Goal: Communication & Community: Answer question/provide support

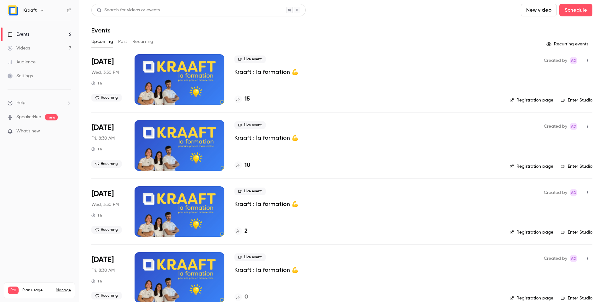
click at [252, 71] on p "Kraaft : la formation 💪" at bounding box center [266, 72] width 64 height 8
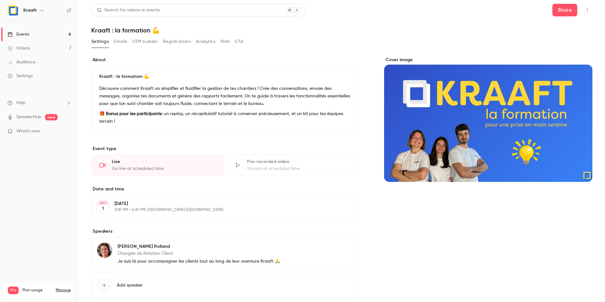
click at [585, 9] on icon "button" at bounding box center [586, 10] width 5 height 4
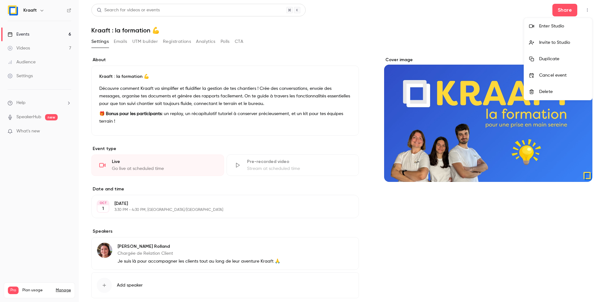
click at [544, 27] on div "Enter Studio" at bounding box center [563, 26] width 48 height 6
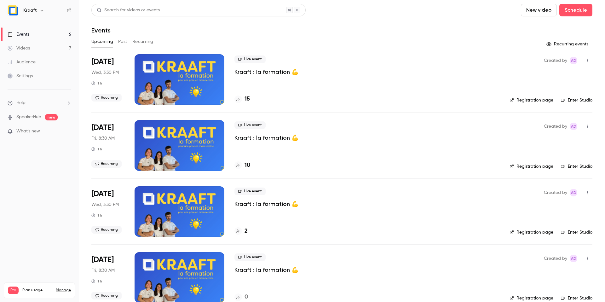
click at [253, 73] on p "Kraaft : la formation 💪" at bounding box center [266, 72] width 64 height 8
click at [121, 39] on button "Past" at bounding box center [122, 42] width 9 height 10
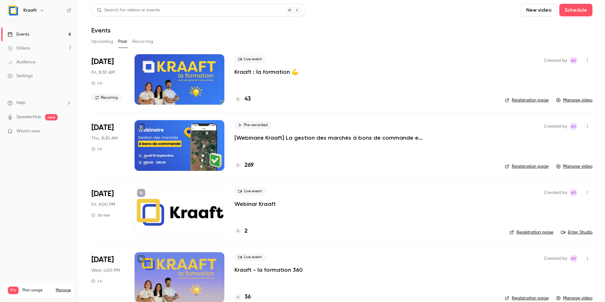
click at [584, 62] on button "button" at bounding box center [587, 60] width 10 height 10
click at [421, 71] on div at bounding box center [302, 151] width 605 height 302
click at [588, 58] on button "button" at bounding box center [587, 60] width 10 height 10
click at [394, 77] on div at bounding box center [302, 151] width 605 height 302
click at [170, 62] on div at bounding box center [179, 79] width 90 height 50
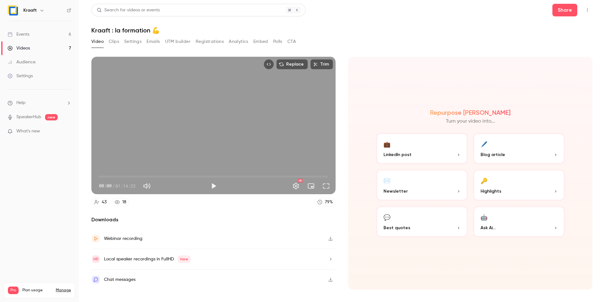
click at [281, 41] on button "Polls" at bounding box center [277, 42] width 9 height 10
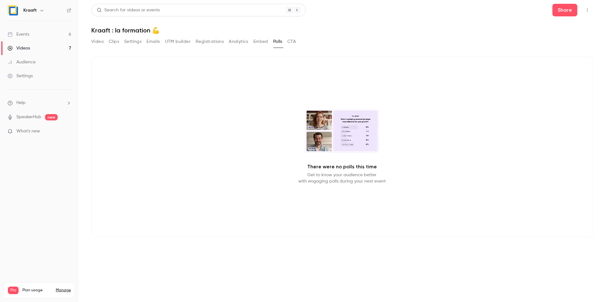
click at [104, 43] on div "Video Clips Settings Emails UTM builder Registrations Analytics Embed Polls CTA" at bounding box center [193, 42] width 204 height 10
click at [97, 43] on button "Video" at bounding box center [97, 42] width 12 height 10
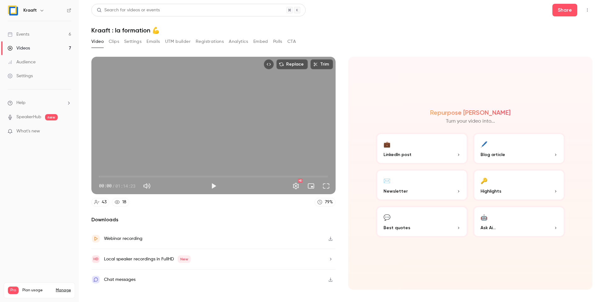
click at [64, 33] on link "Events 6" at bounding box center [39, 34] width 79 height 14
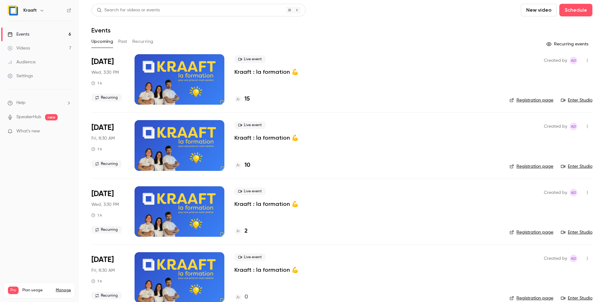
click at [122, 41] on button "Past" at bounding box center [122, 42] width 9 height 10
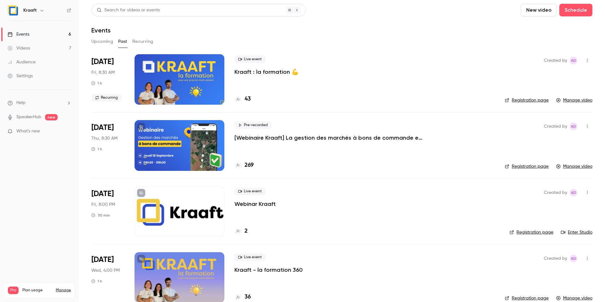
click at [165, 77] on div at bounding box center [179, 79] width 90 height 50
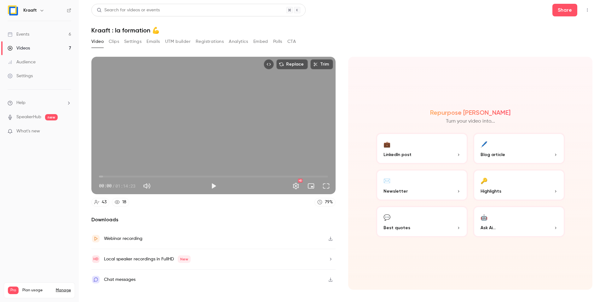
click at [113, 43] on button "Clips" at bounding box center [114, 42] width 10 height 10
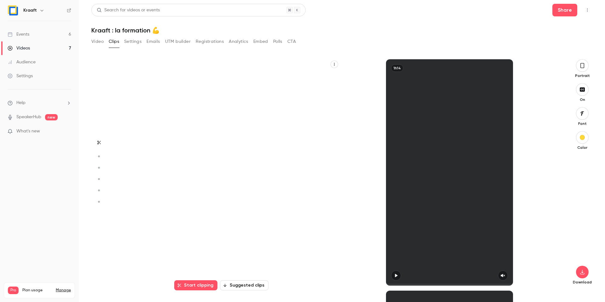
click at [131, 43] on button "Settings" at bounding box center [132, 42] width 17 height 10
click at [134, 43] on button "Settings" at bounding box center [132, 42] width 17 height 10
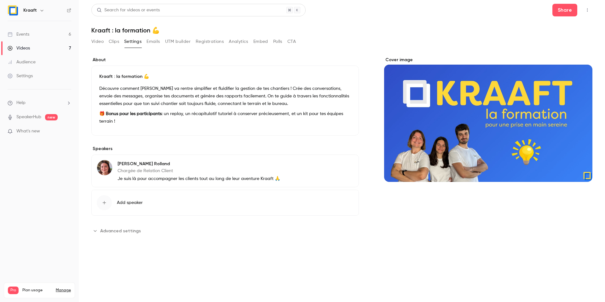
click at [153, 42] on button "Emails" at bounding box center [152, 42] width 13 height 10
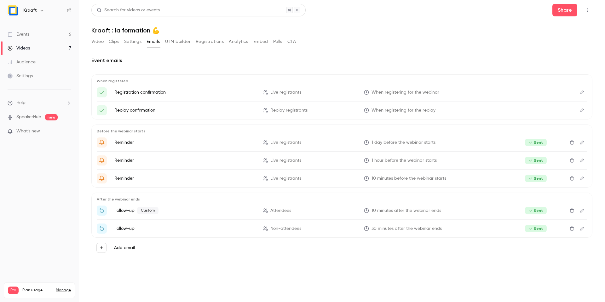
click at [180, 40] on button "UTM builder" at bounding box center [178, 42] width 26 height 10
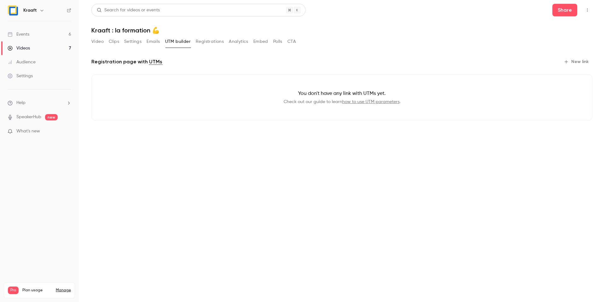
click at [206, 38] on button "Registrations" at bounding box center [210, 42] width 28 height 10
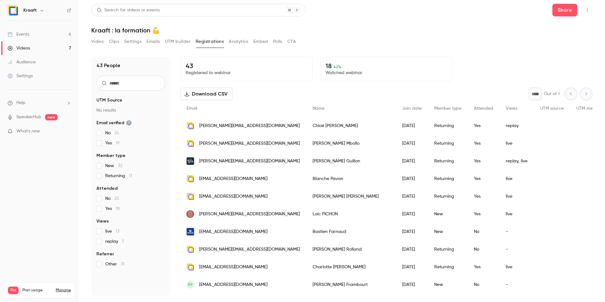
click at [239, 37] on button "Analytics" at bounding box center [239, 42] width 20 height 10
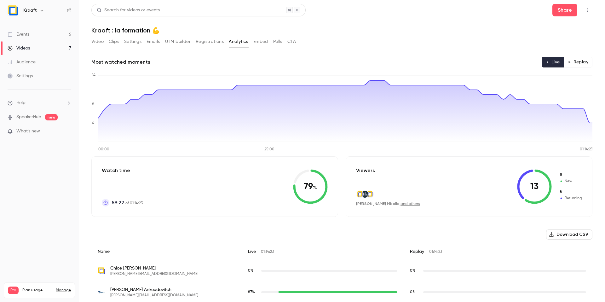
click at [257, 42] on button "Embed" at bounding box center [260, 42] width 15 height 10
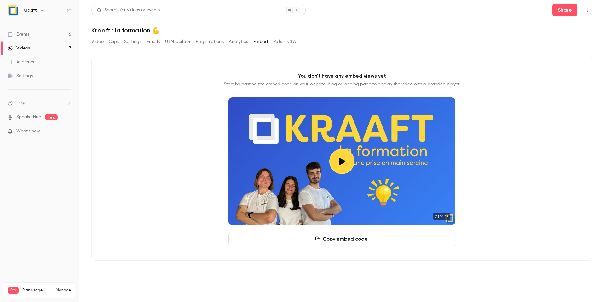
click at [278, 41] on button "Polls" at bounding box center [277, 42] width 9 height 10
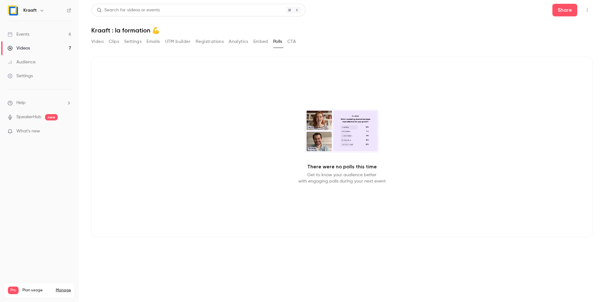
click at [292, 43] on button "CTA" at bounding box center [291, 42] width 9 height 10
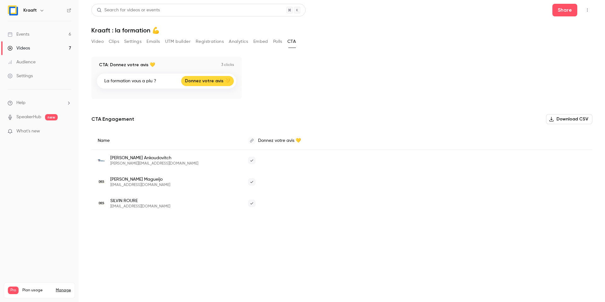
click at [95, 43] on button "Video" at bounding box center [97, 42] width 12 height 10
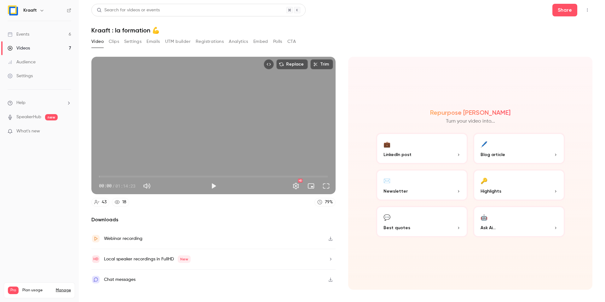
click at [586, 9] on icon "Top Bar Actions" at bounding box center [586, 10] width 5 height 4
click at [368, 29] on div at bounding box center [302, 151] width 605 height 302
click at [52, 35] on link "Events 6" at bounding box center [39, 34] width 79 height 14
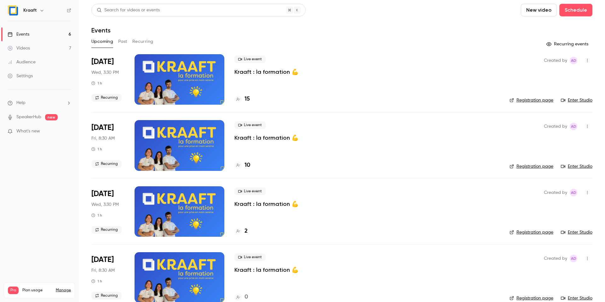
click at [251, 138] on p "Kraaft : la formation 💪" at bounding box center [266, 138] width 64 height 8
click at [119, 42] on button "Past" at bounding box center [122, 42] width 9 height 10
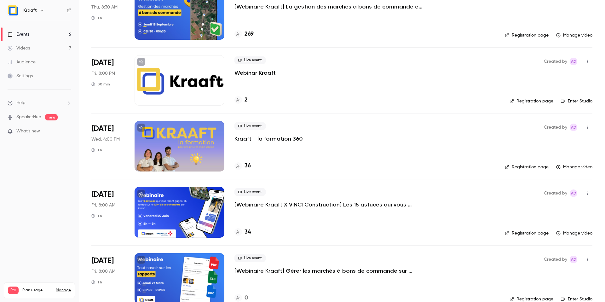
scroll to position [124, 0]
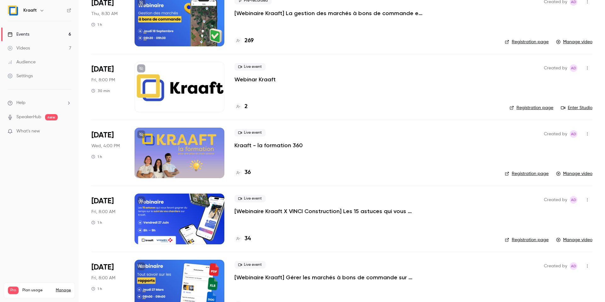
click at [187, 153] on div at bounding box center [179, 153] width 90 height 50
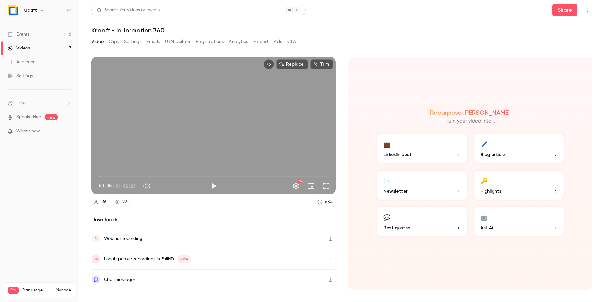
click at [585, 12] on icon "Top Bar Actions" at bounding box center [586, 10] width 5 height 4
click at [586, 11] on div at bounding box center [302, 151] width 605 height 302
click at [67, 100] on icon "help-dropdown-opener" at bounding box center [68, 102] width 5 height 5
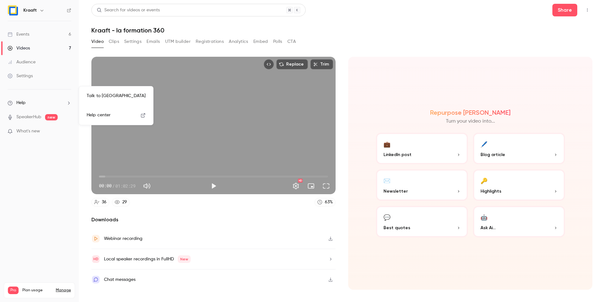
click at [98, 93] on link "Talk to [GEOGRAPHIC_DATA]" at bounding box center [116, 96] width 69 height 17
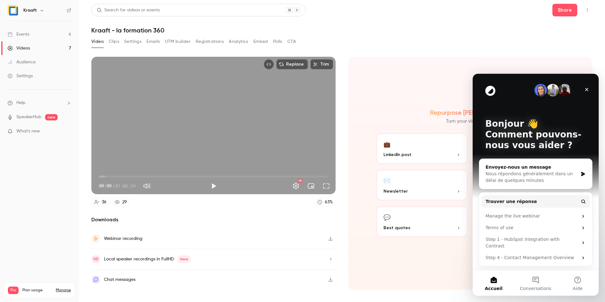
click at [549, 178] on div "Nous répondons généralement dans un délai de quelques minutes" at bounding box center [531, 176] width 92 height 13
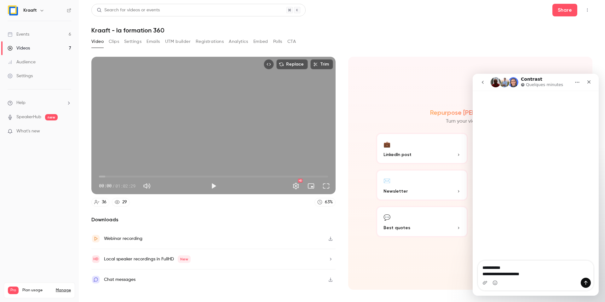
click at [505, 275] on textarea "**********" at bounding box center [535, 268] width 115 height 17
click at [540, 278] on div "Intercom Messenger" at bounding box center [535, 282] width 115 height 10
click at [541, 276] on textarea "**********" at bounding box center [535, 268] width 115 height 17
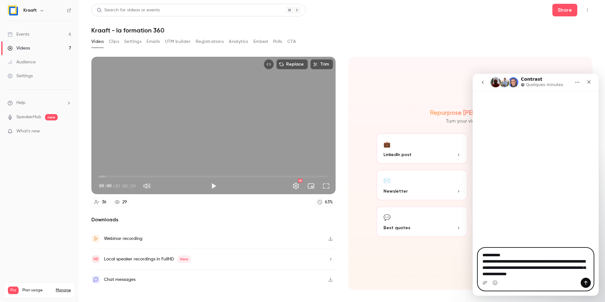
click at [492, 257] on textarea "**********" at bounding box center [535, 263] width 115 height 30
click at [488, 256] on textarea "**********" at bounding box center [535, 263] width 115 height 30
drag, startPoint x: 483, startPoint y: 261, endPoint x: 548, endPoint y: 277, distance: 67.3
click at [548, 277] on div "**********" at bounding box center [535, 269] width 115 height 42
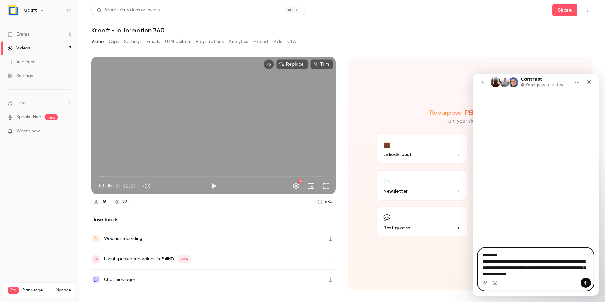
click at [483, 263] on textarea "**********" at bounding box center [535, 263] width 115 height 30
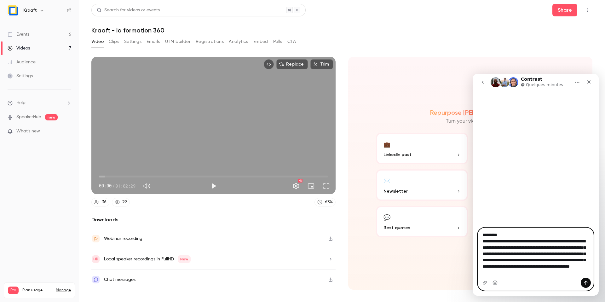
scroll to position [5, 0]
drag, startPoint x: 509, startPoint y: 261, endPoint x: 554, endPoint y: 283, distance: 50.7
click at [554, 283] on div "**********" at bounding box center [535, 259] width 115 height 62
type textarea "**********"
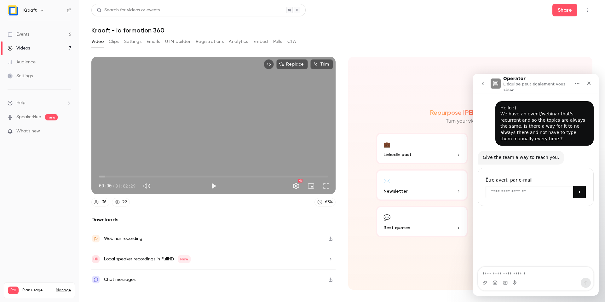
click at [514, 195] on input "Enter your email" at bounding box center [529, 191] width 88 height 13
type input "**********"
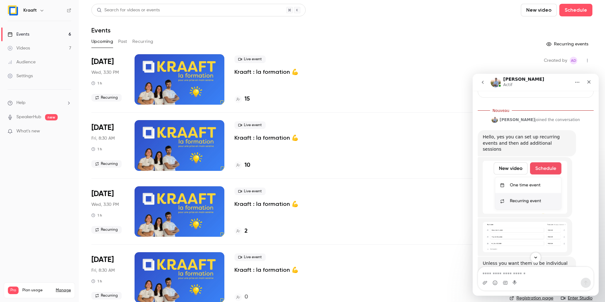
scroll to position [122, 0]
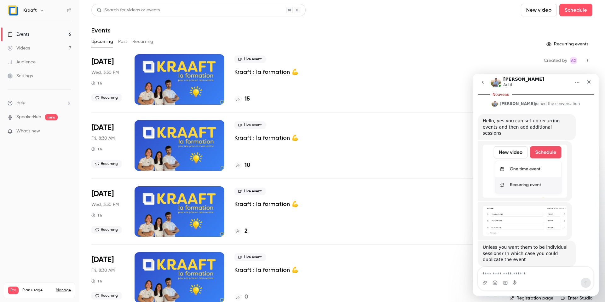
click at [499, 268] on textarea "Envoyer un message..." at bounding box center [535, 272] width 115 height 11
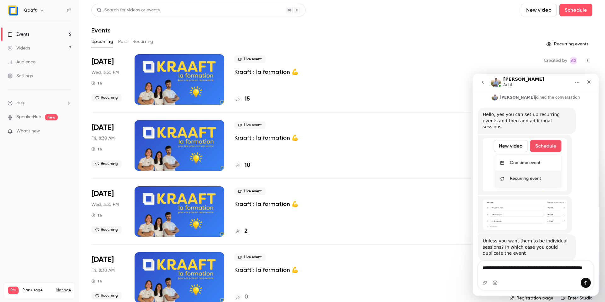
type textarea "**********"
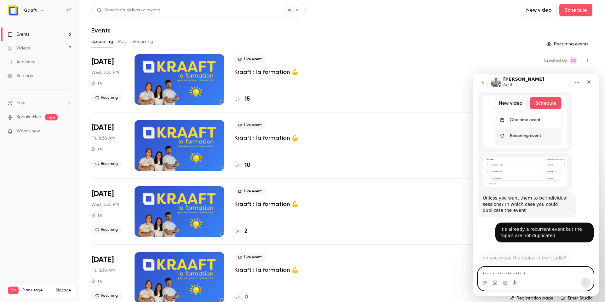
scroll to position [155, 0]
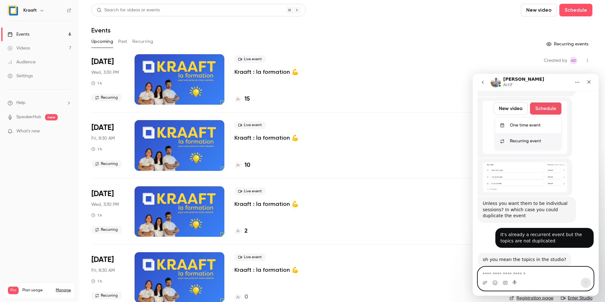
click at [511, 267] on textarea "Envoyer un message..." at bounding box center [535, 272] width 115 height 11
type textarea "**********"
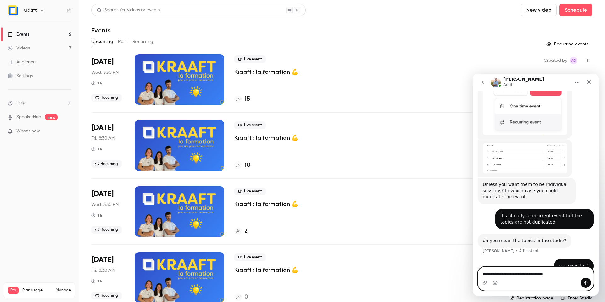
type textarea "**********"
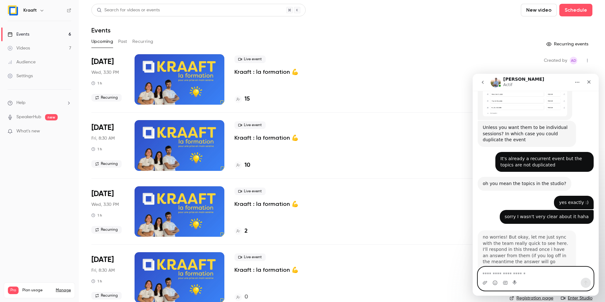
scroll to position [238, 0]
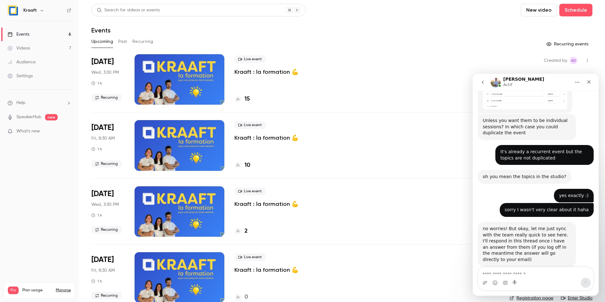
click at [496, 79] on img "Intercom Messenger" at bounding box center [495, 82] width 10 height 10
click at [507, 78] on h1 "Tim" at bounding box center [523, 79] width 41 height 5
click at [500, 80] on div "Intercom Messenger" at bounding box center [495, 82] width 10 height 10
click at [497, 80] on img "Intercom Messenger" at bounding box center [495, 82] width 10 height 10
click at [506, 271] on textarea "Envoyer un message..." at bounding box center [535, 272] width 115 height 11
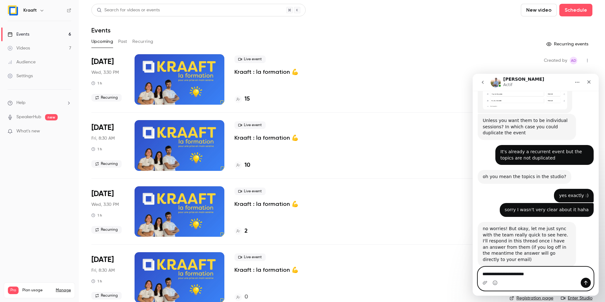
type textarea "**********"
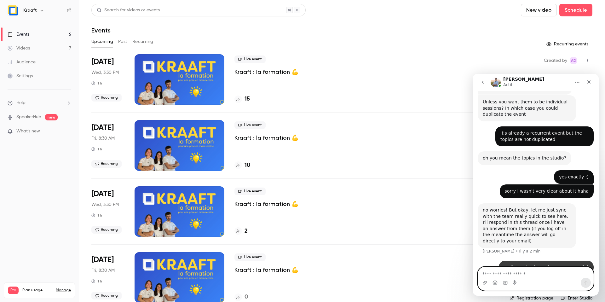
scroll to position [257, 0]
click at [587, 81] on icon "Fermer" at bounding box center [588, 81] width 5 height 5
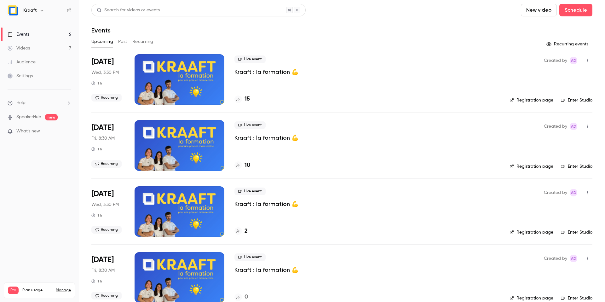
scroll to position [259, 0]
click at [123, 39] on button "Past" at bounding box center [122, 42] width 9 height 10
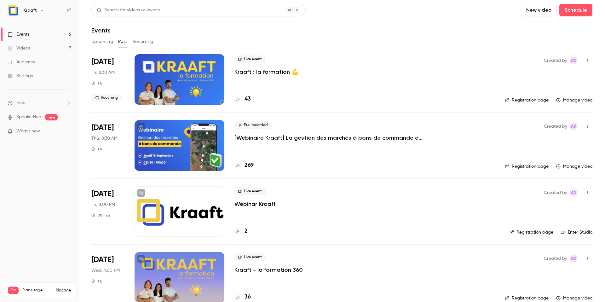
click at [33, 99] on ul "Help SpeakerHub new What's new" at bounding box center [39, 117] width 79 height 56
click at [32, 102] on li "Help" at bounding box center [40, 103] width 64 height 7
click at [100, 95] on link "Talk to [GEOGRAPHIC_DATA]" at bounding box center [116, 96] width 69 height 17
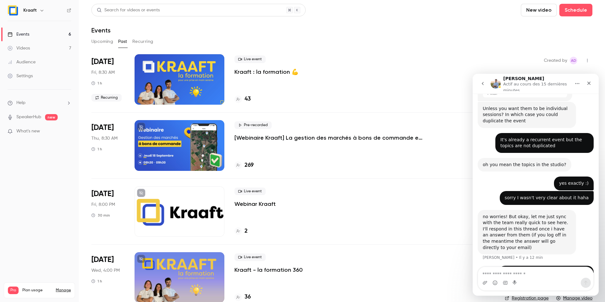
scroll to position [259, 0]
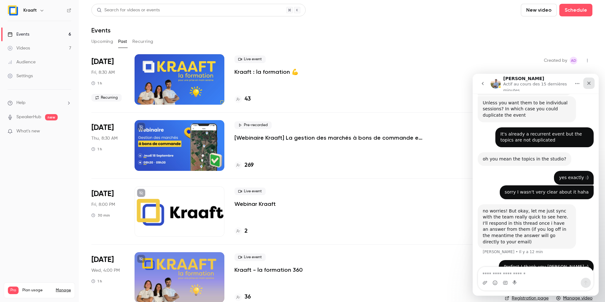
click at [587, 85] on icon "Fermer" at bounding box center [588, 83] width 5 height 5
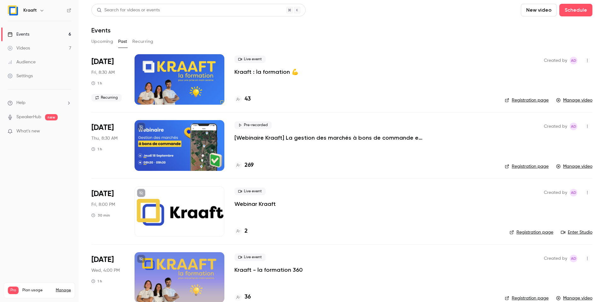
scroll to position [257, 0]
